Goal: Find specific page/section: Find specific page/section

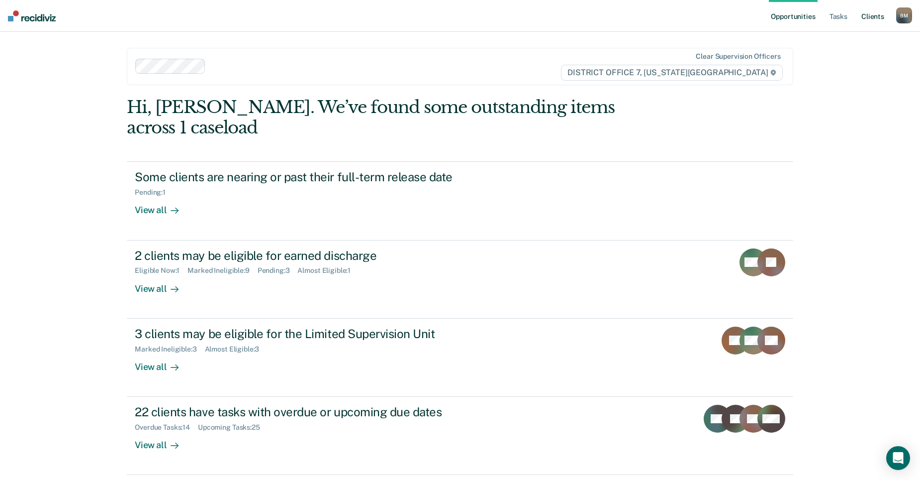
click at [867, 22] on link "Client s" at bounding box center [873, 16] width 27 height 32
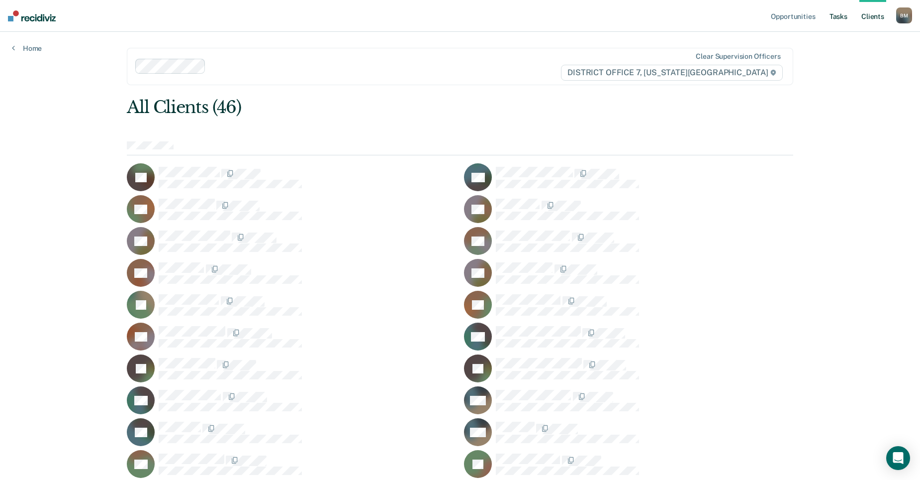
click at [841, 10] on link "Tasks" at bounding box center [839, 16] width 22 height 32
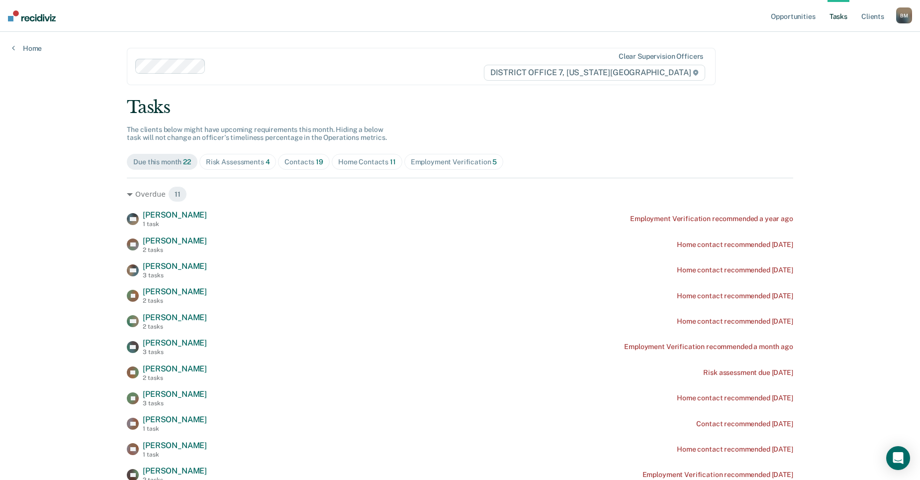
click at [298, 164] on div "Contacts 19" at bounding box center [304, 162] width 39 height 8
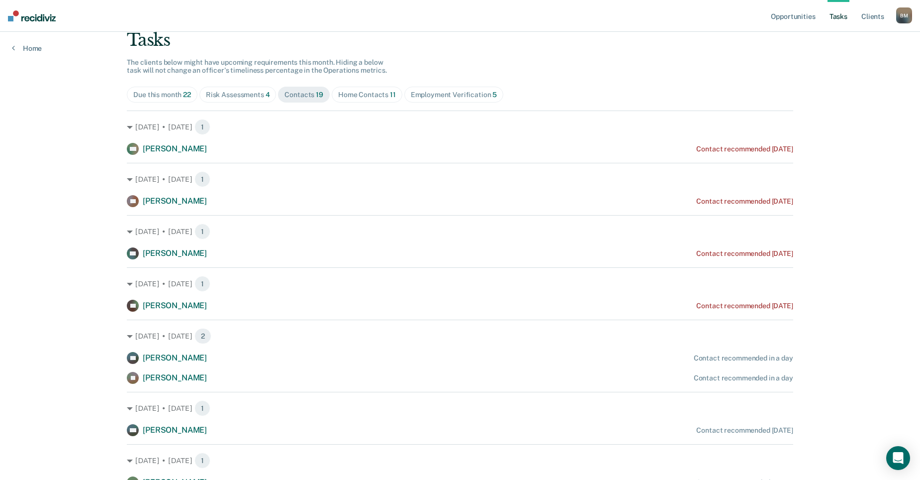
scroll to position [50, 0]
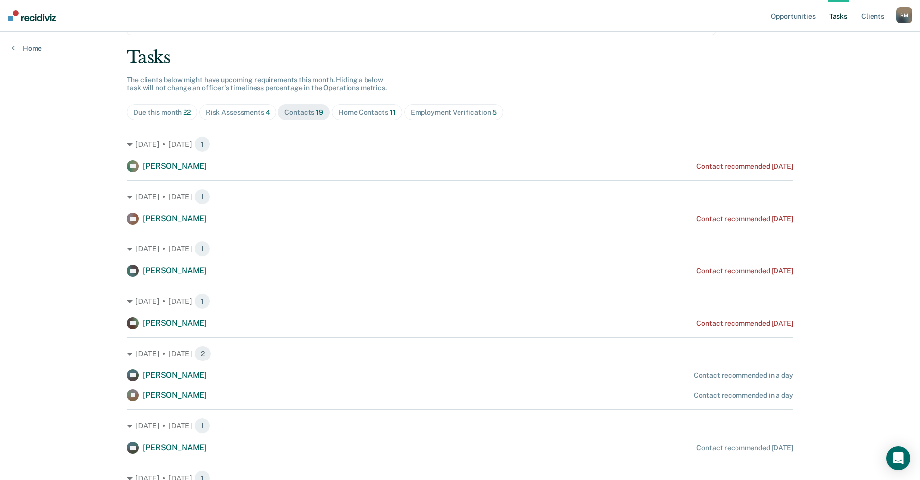
click at [239, 114] on div "Risk Assessments 4" at bounding box center [238, 112] width 64 height 8
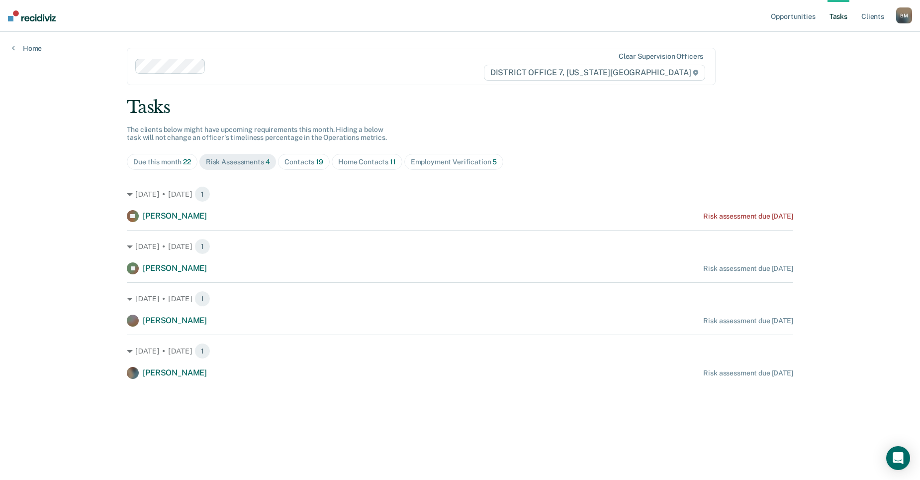
scroll to position [0, 0]
click at [347, 159] on div "Home Contacts 11" at bounding box center [368, 162] width 58 height 8
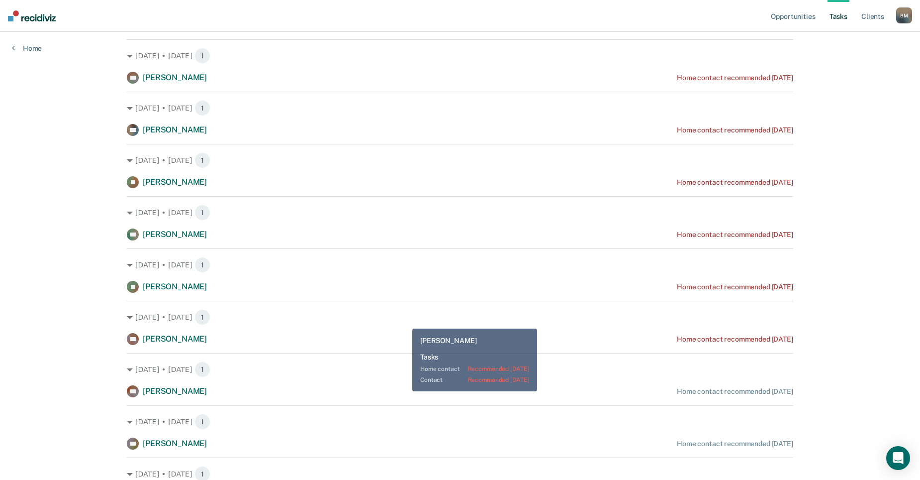
scroll to position [149, 0]
